Goal: Information Seeking & Learning: Learn about a topic

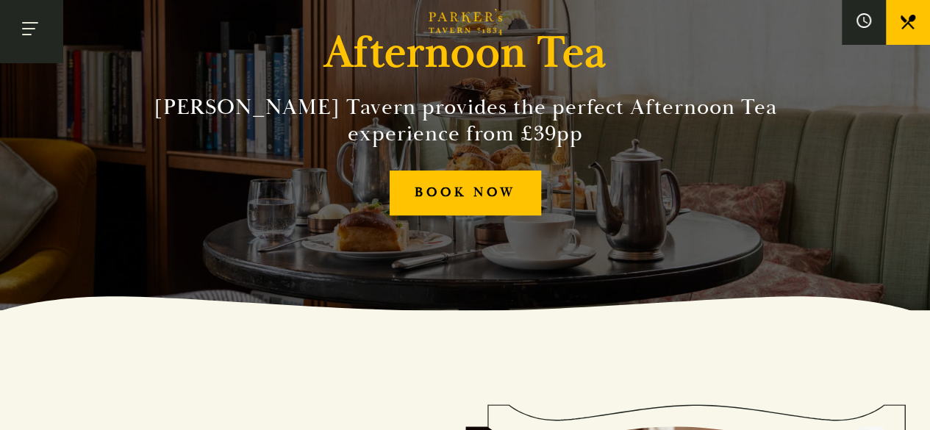
click at [20, 26] on button "Toggle navigation" at bounding box center [31, 31] width 62 height 62
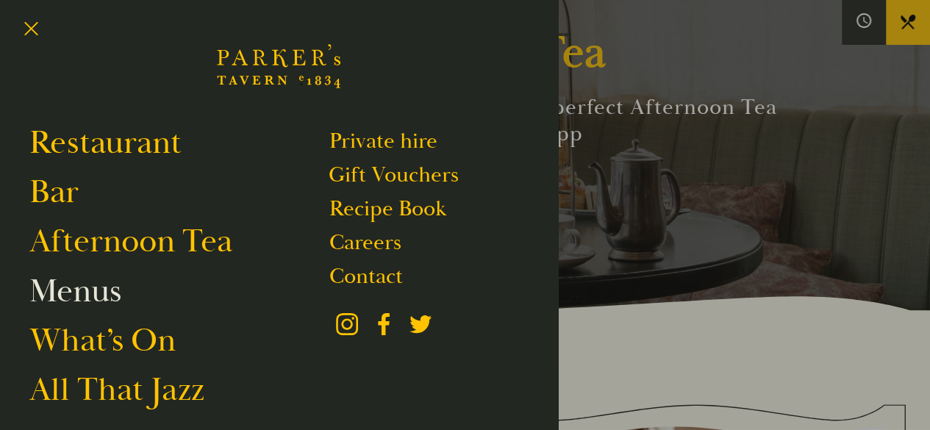
click at [51, 284] on link "Menus" at bounding box center [75, 290] width 92 height 41
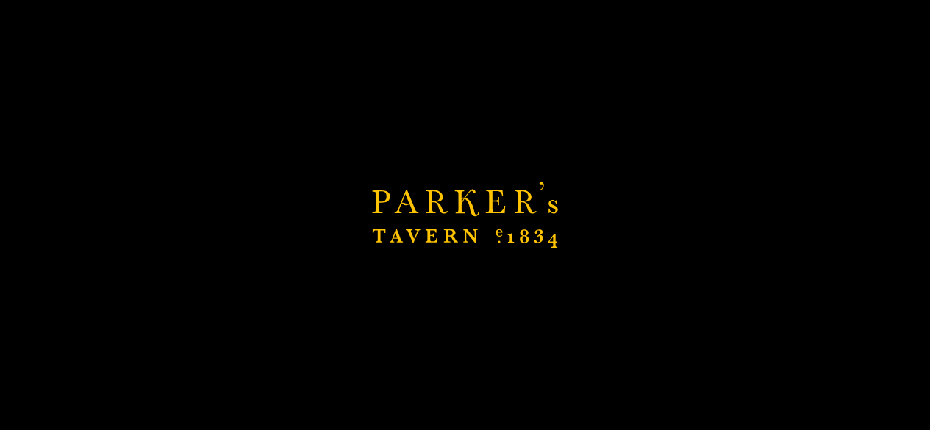
scroll to position [686, 0]
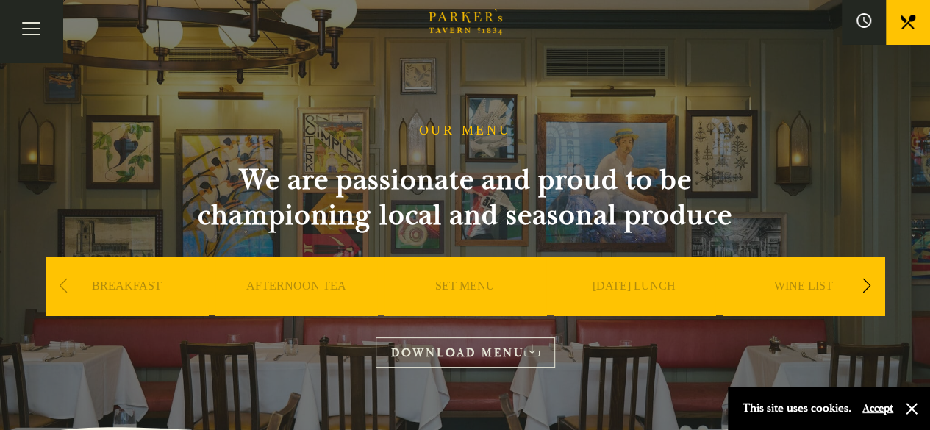
click at [488, 284] on link "SET MENU" at bounding box center [465, 308] width 60 height 59
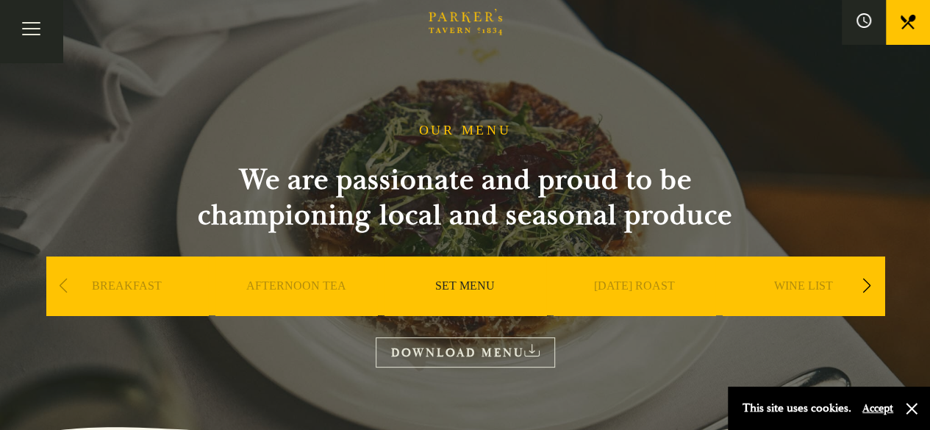
click at [900, 276] on div "OUR MENU We are passionate and proud to be championing local and seasonal produ…" at bounding box center [465, 245] width 882 height 245
click at [876, 291] on div "Next slide" at bounding box center [867, 286] width 20 height 32
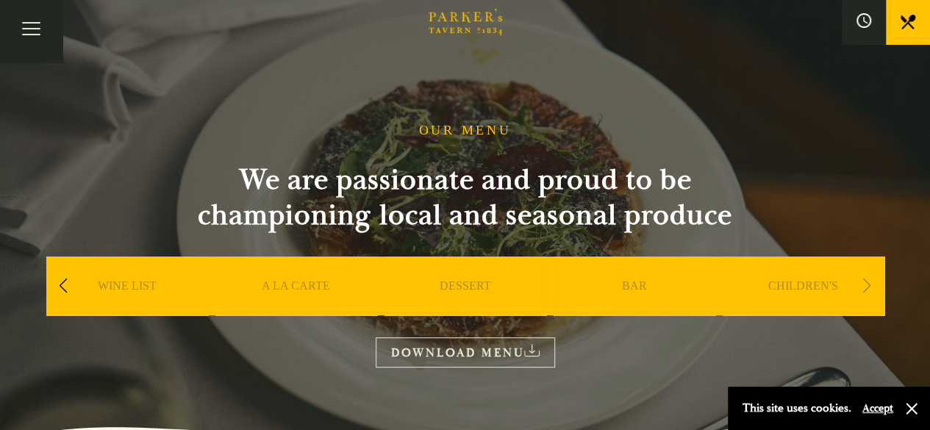
click at [876, 291] on div "Next slide" at bounding box center [867, 286] width 20 height 32
click at [860, 284] on div "Next slide" at bounding box center [867, 286] width 20 height 32
click at [862, 284] on div "Next slide" at bounding box center [867, 286] width 20 height 32
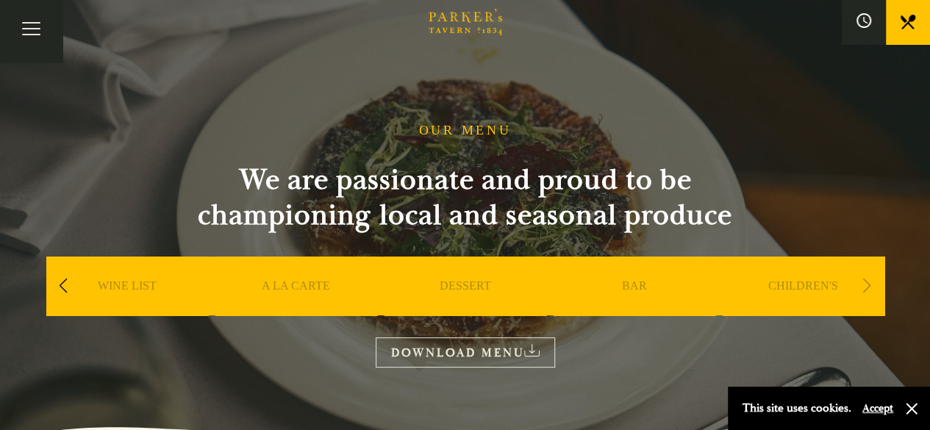
click at [862, 284] on div "Next slide" at bounding box center [867, 286] width 20 height 32
click at [63, 290] on div "Previous slide" at bounding box center [64, 286] width 20 height 32
click at [52, 298] on div "SUNDAY ROAST" at bounding box center [127, 307] width 162 height 103
click at [66, 286] on div "Previous slide" at bounding box center [64, 286] width 20 height 32
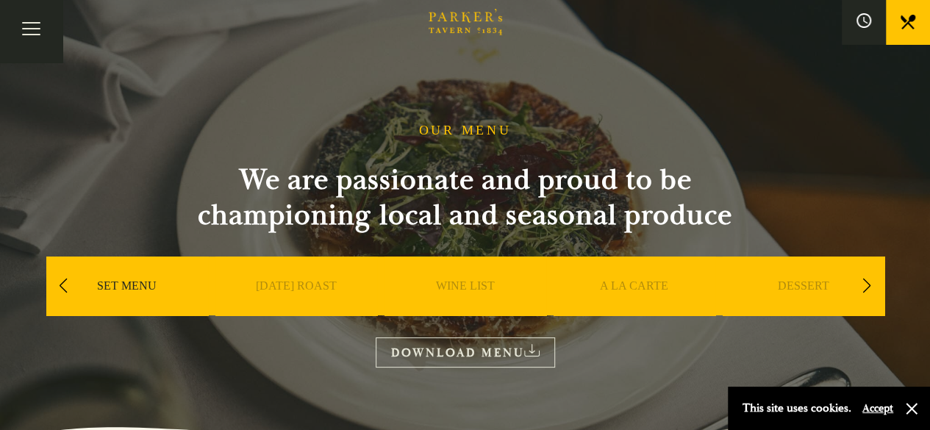
click at [67, 284] on div "Previous slide" at bounding box center [64, 286] width 20 height 32
click at [459, 281] on link "SET MENU" at bounding box center [465, 308] width 60 height 59
